Goal: Go to known website: Access a specific website the user already knows

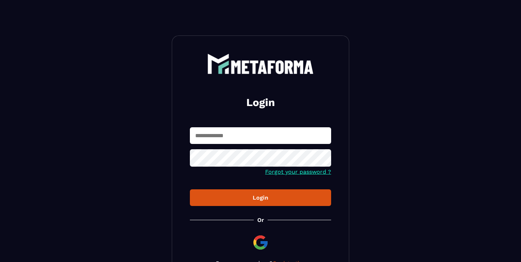
click at [248, 136] on input "text" at bounding box center [260, 135] width 141 height 17
type input "**********"
click at [252, 198] on div "Login" at bounding box center [261, 197] width 130 height 7
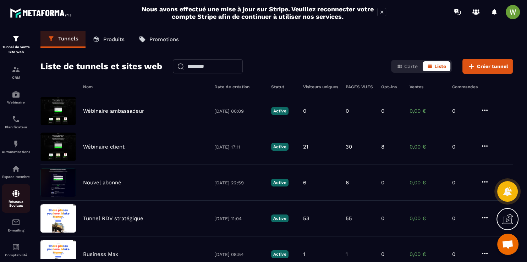
click at [13, 205] on p "Réseaux Sociaux" at bounding box center [16, 204] width 28 height 8
